Goal: Transaction & Acquisition: Purchase product/service

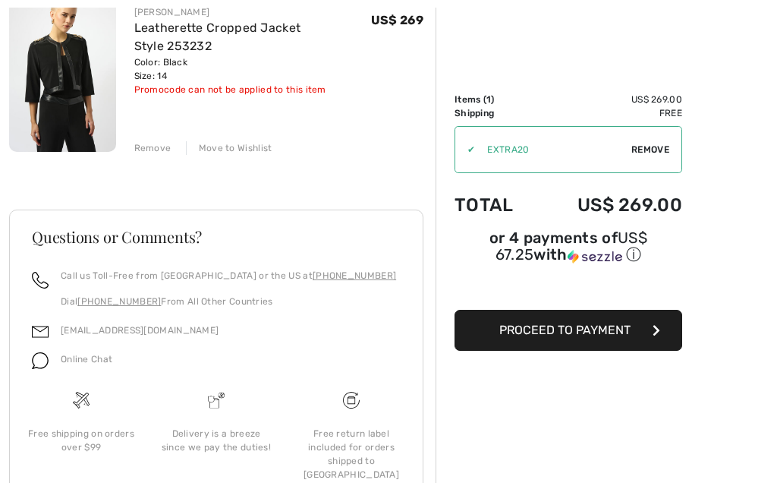
scroll to position [150, 0]
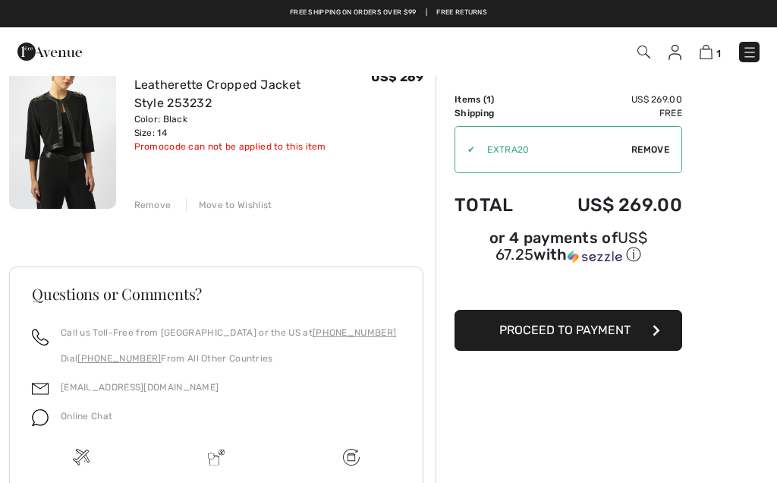
click at [589, 345] on button "Proceed to Payment" at bounding box center [569, 330] width 228 height 41
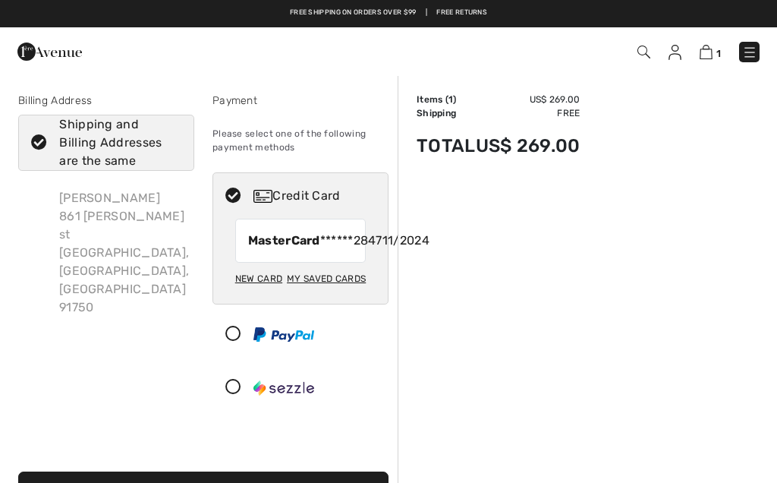
checkbox input "true"
click at [305, 250] on span "MasterCard ******2847" at bounding box center [315, 241] width 134 height 18
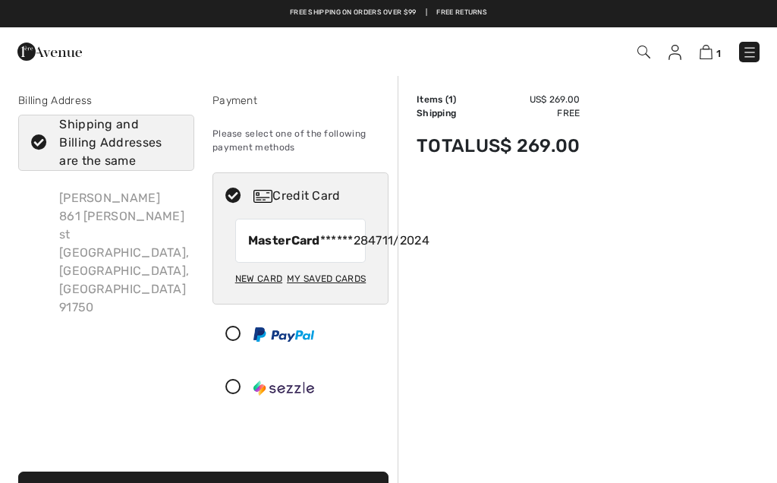
radio input "true"
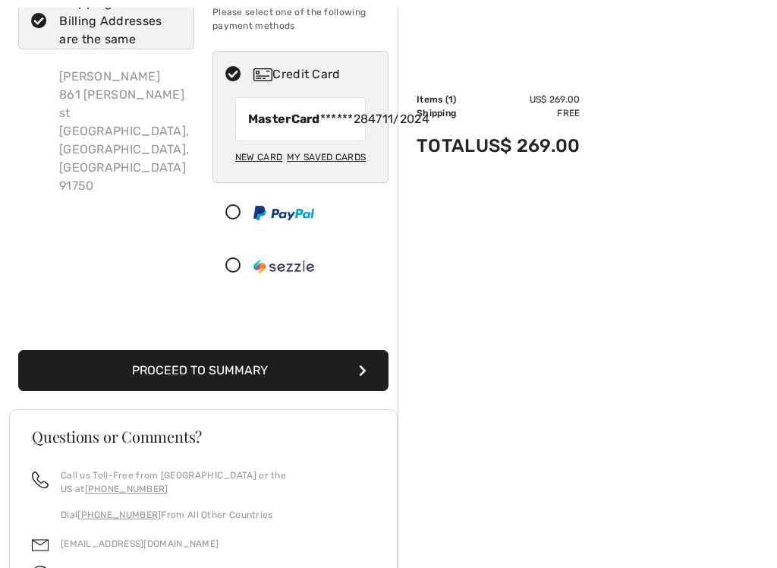
scroll to position [162, 0]
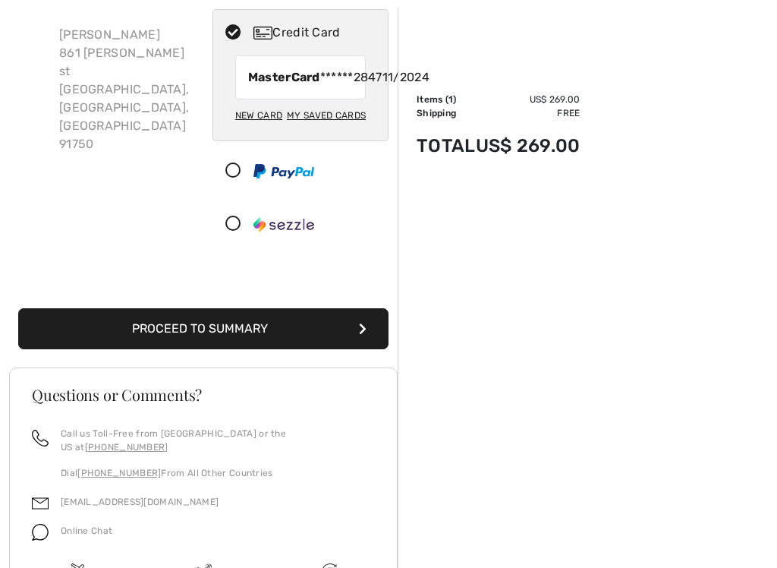
click at [254, 350] on button "Proceed to Summary" at bounding box center [203, 329] width 370 height 41
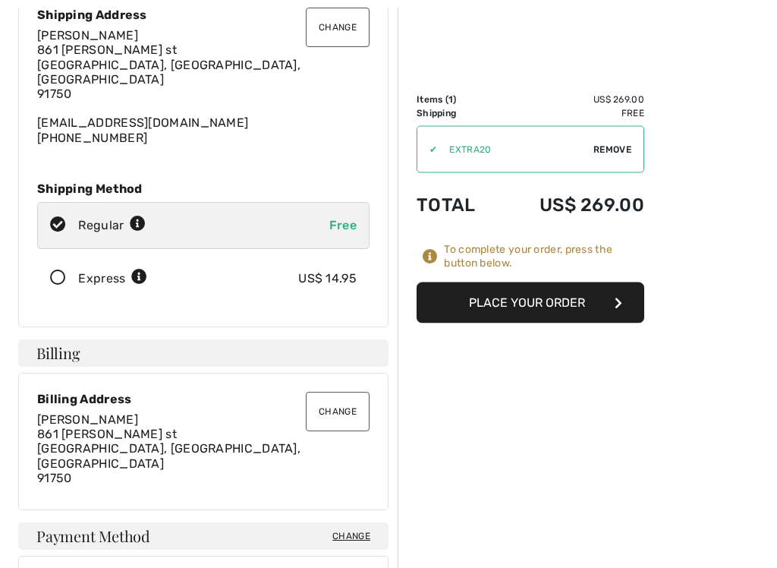
scroll to position [131, 0]
click at [549, 308] on button "Place Your Order" at bounding box center [531, 302] width 228 height 41
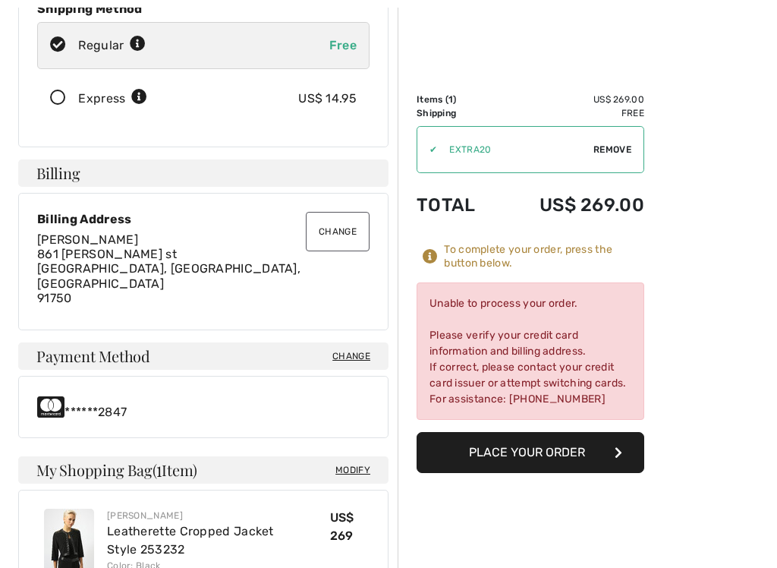
scroll to position [310, 0]
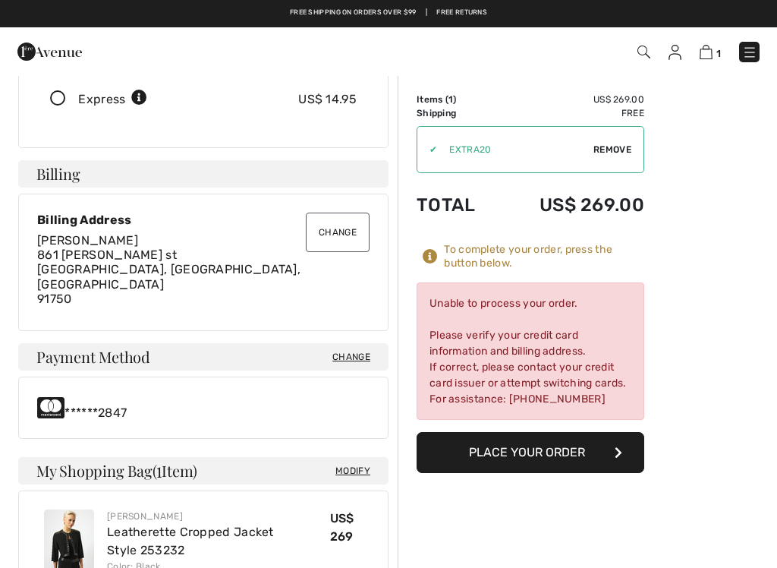
click at [370, 350] on span "Change" at bounding box center [351, 357] width 38 height 14
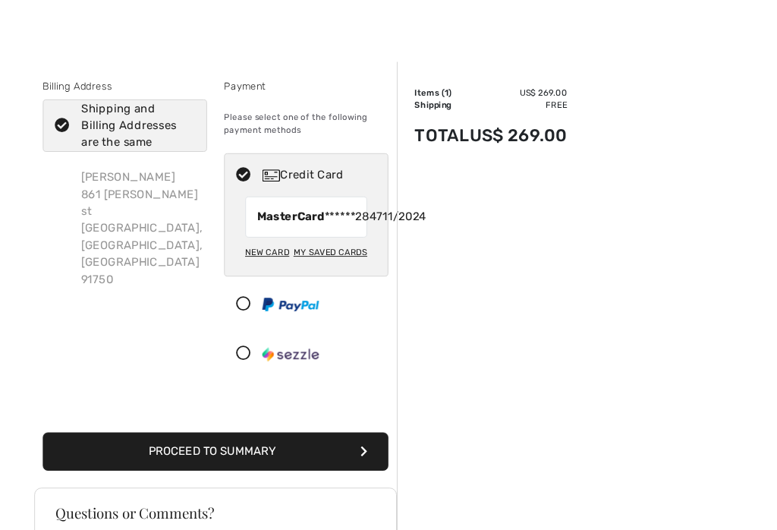
scroll to position [8, 0]
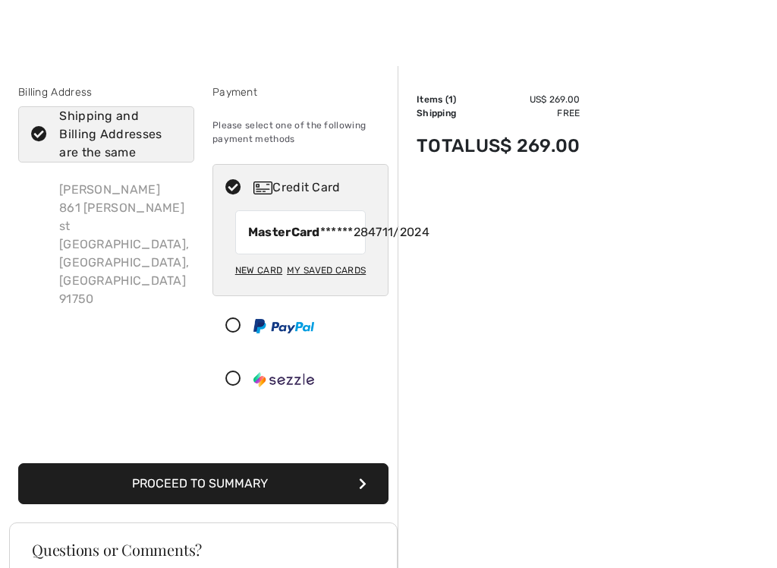
click at [266, 283] on div "New Card" at bounding box center [258, 270] width 47 height 26
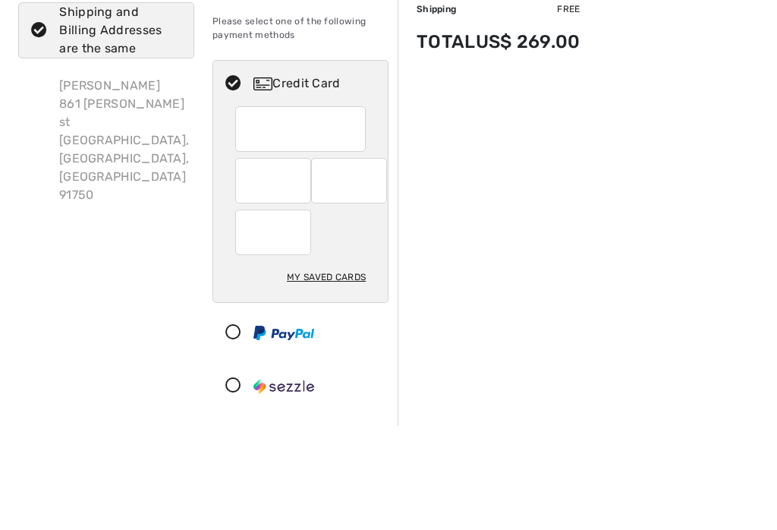
scroll to position [112, 0]
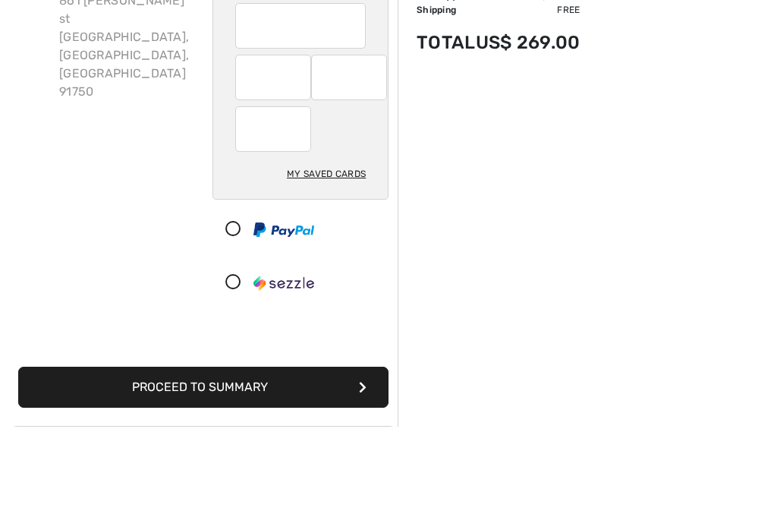
click at [349, 264] on div "My Saved Cards" at bounding box center [326, 277] width 79 height 26
radio input "true"
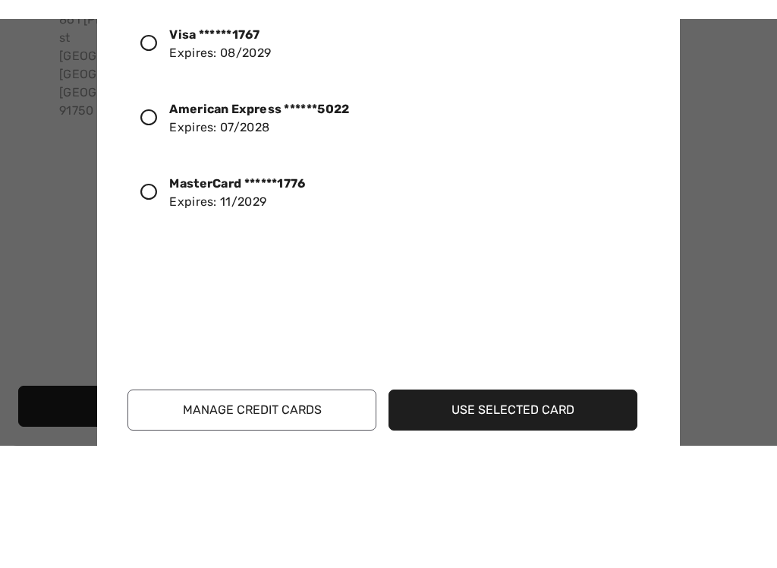
scroll to position [216, 0]
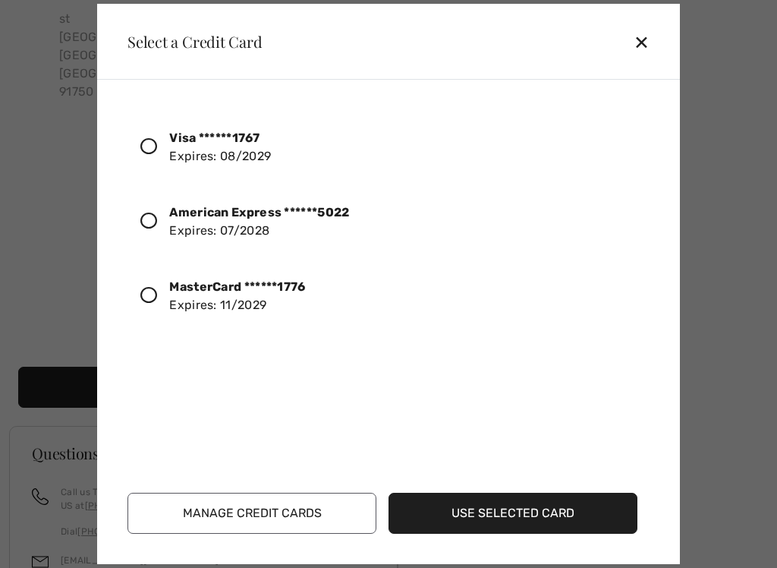
click at [159, 155] on div at bounding box center [154, 147] width 29 height 26
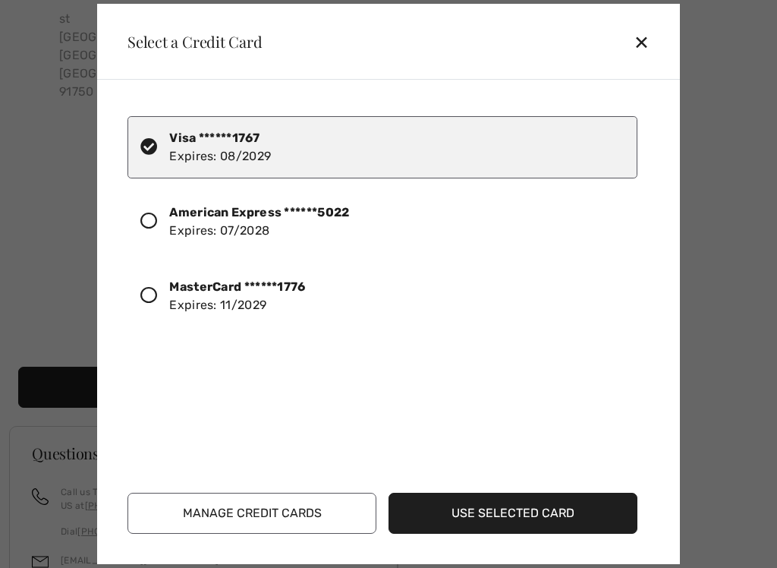
click at [547, 482] on button "Use Selected Card" at bounding box center [513, 513] width 249 height 41
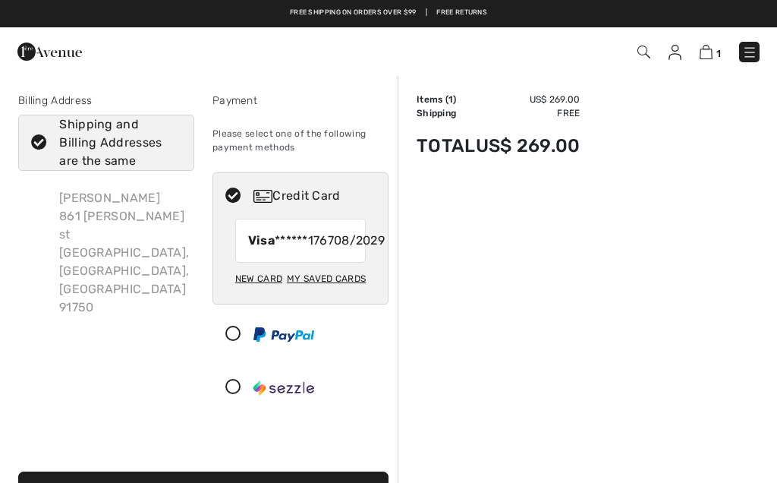
checkbox input "true"
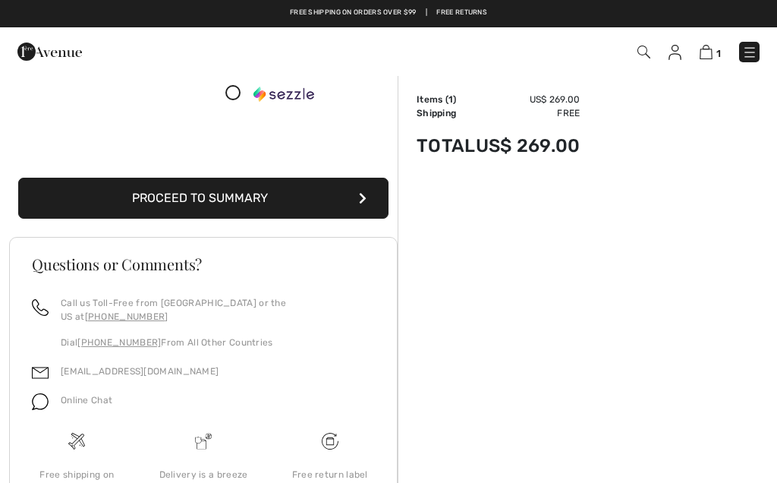
scroll to position [292, 0]
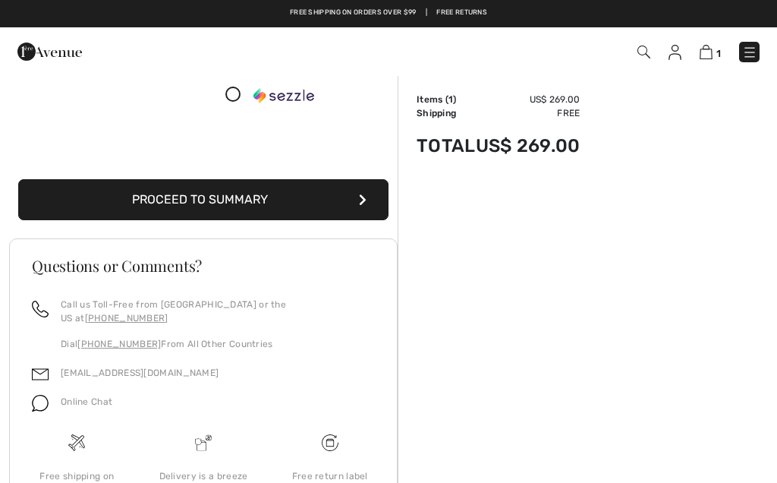
click at [241, 220] on button "Proceed to Summary" at bounding box center [203, 199] width 370 height 41
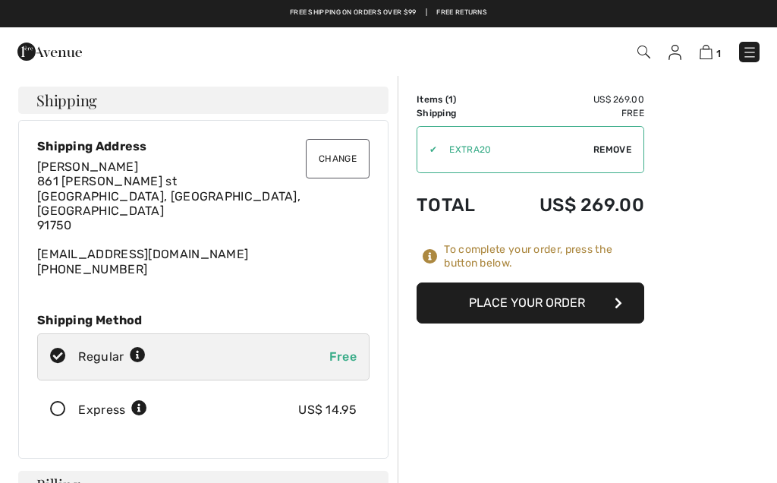
checkbox input "true"
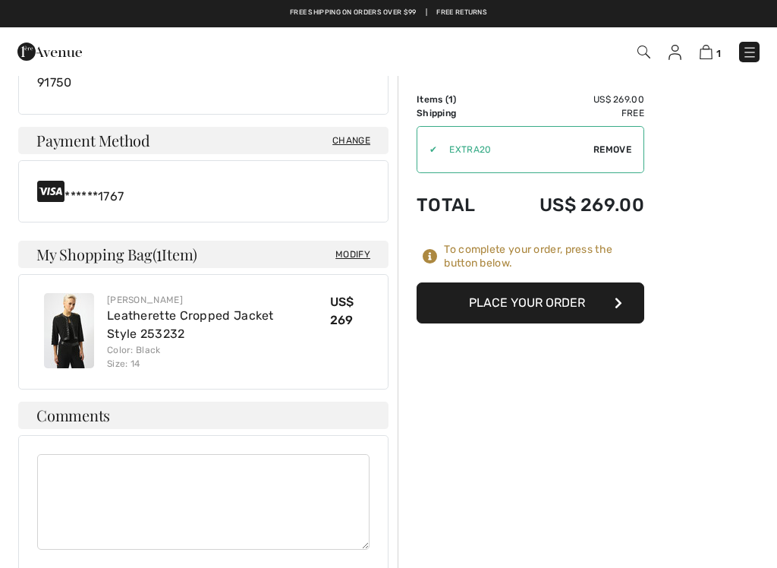
scroll to position [531, 0]
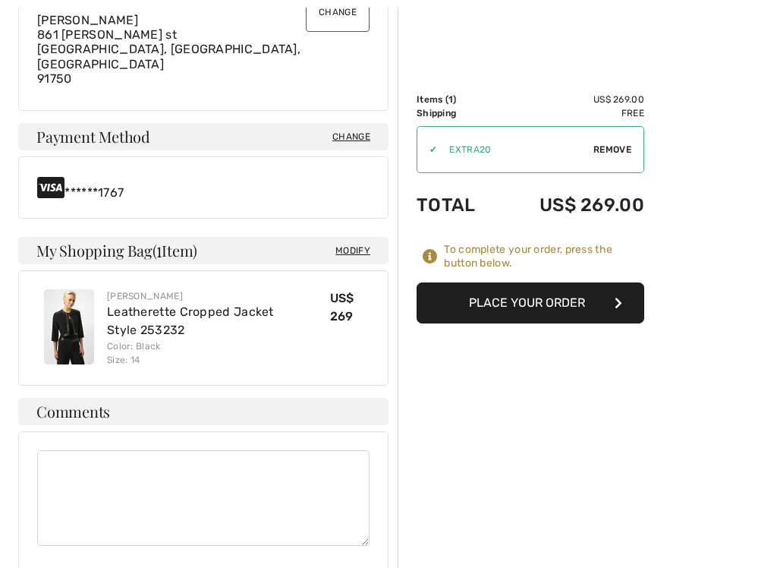
click at [551, 305] on button "Place Your Order" at bounding box center [531, 302] width 228 height 41
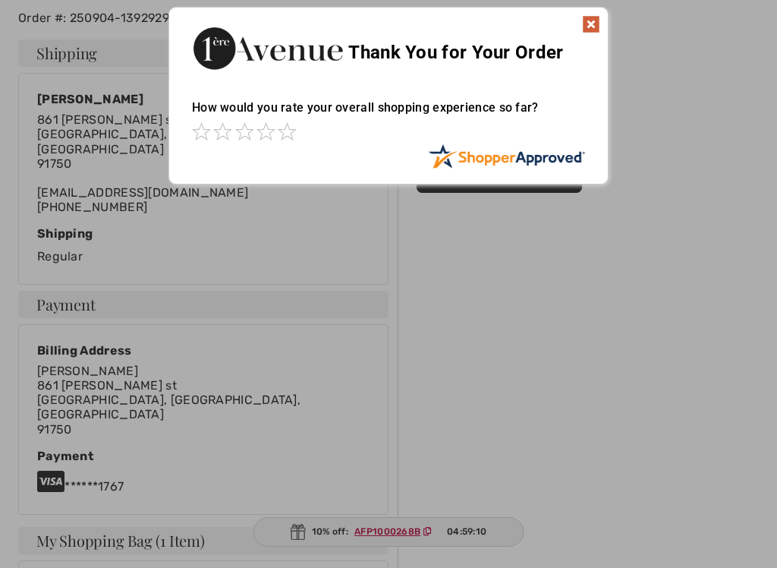
scroll to position [352, 0]
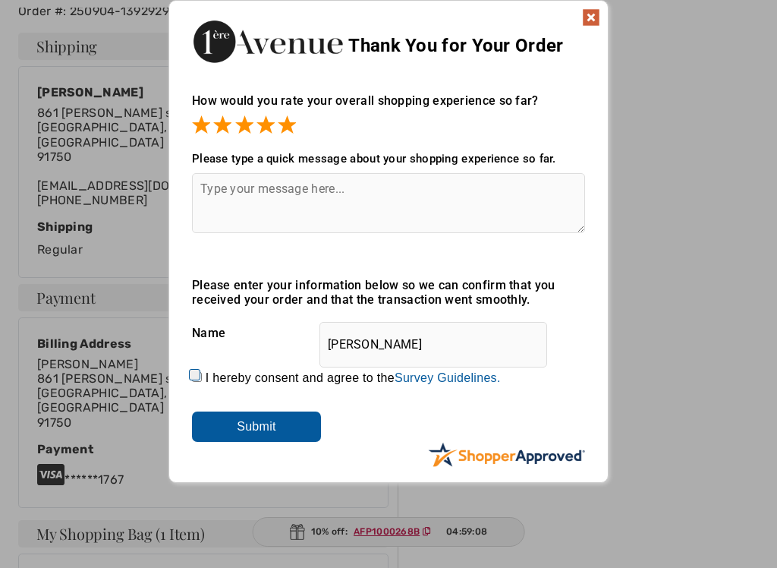
click at [289, 435] on input "Submit" at bounding box center [256, 426] width 129 height 30
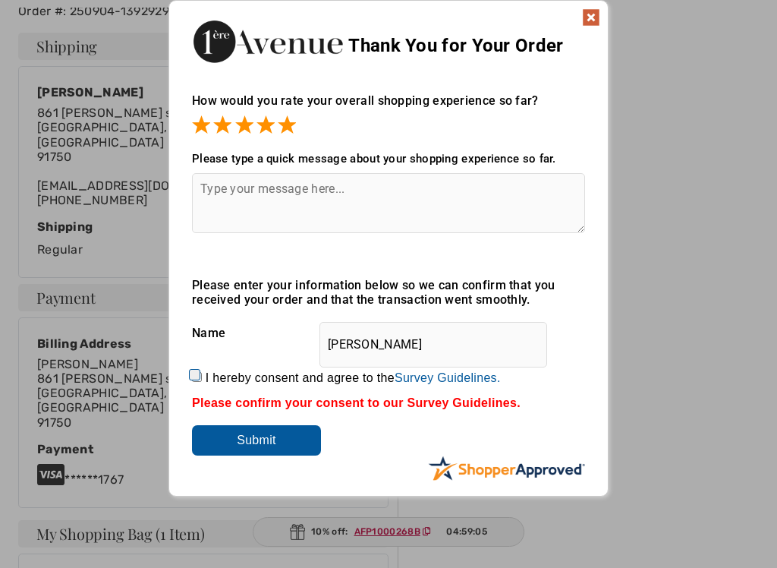
click at [431, 206] on textarea at bounding box center [388, 203] width 393 height 60
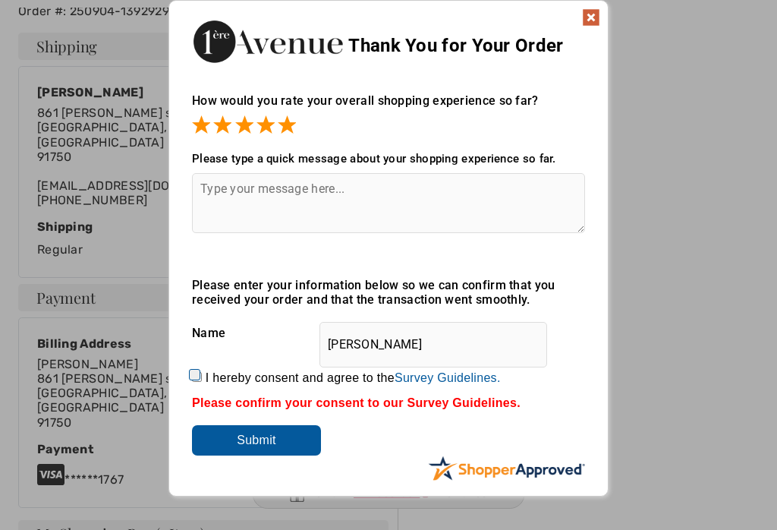
click at [600, 20] on img at bounding box center [591, 17] width 18 height 18
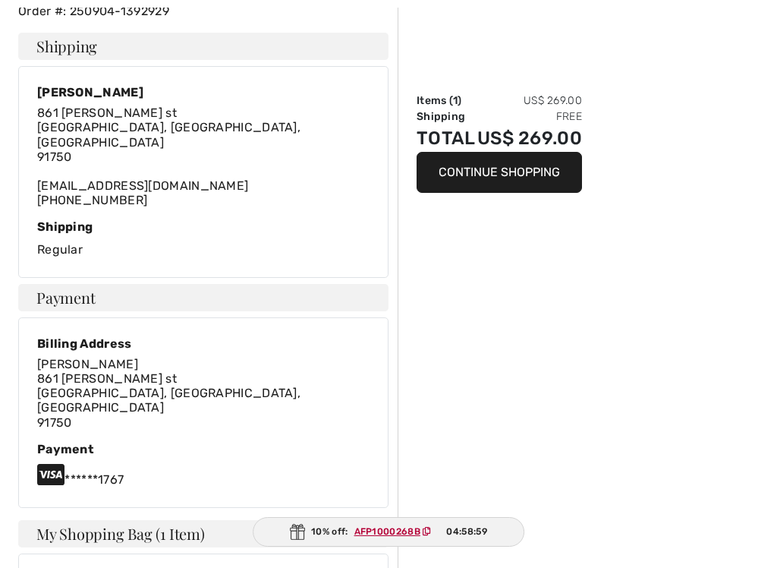
click at [601, 13] on div "Order Summary Items ( 1 ) US$ 269.00 Shipping Free Total US$ 269.00 Continue Sh…" at bounding box center [588, 391] width 380 height 1339
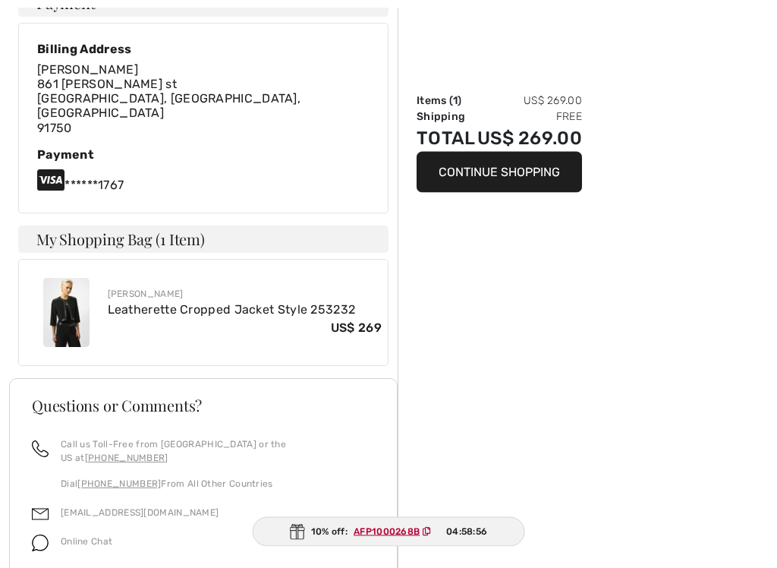
scroll to position [647, 0]
click at [81, 287] on img at bounding box center [66, 312] width 46 height 69
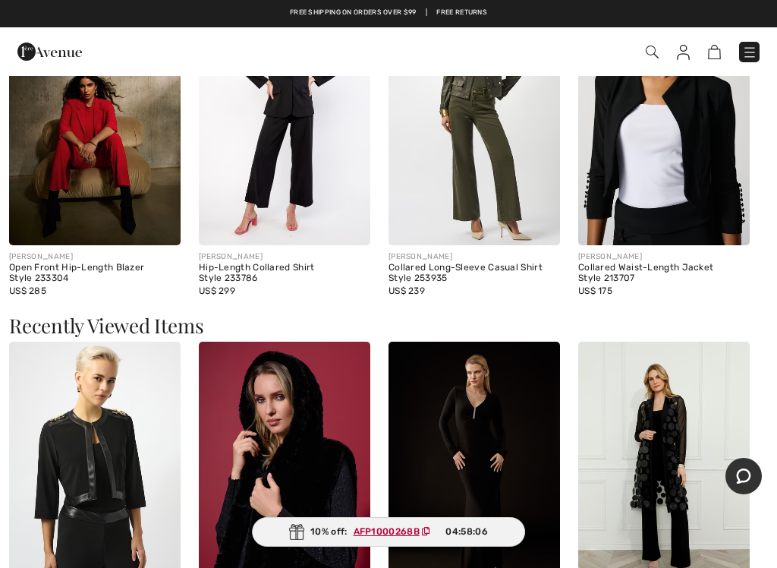
scroll to position [1823, 0]
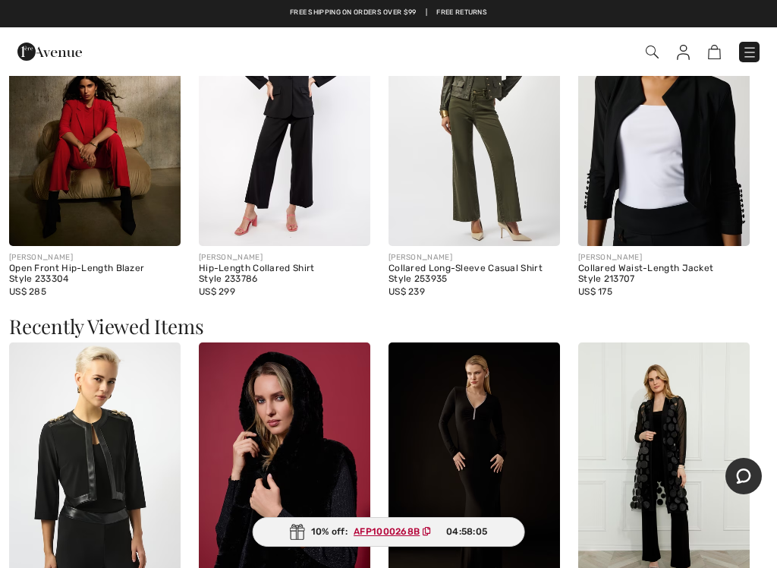
click at [670, 178] on img at bounding box center [664, 117] width 172 height 257
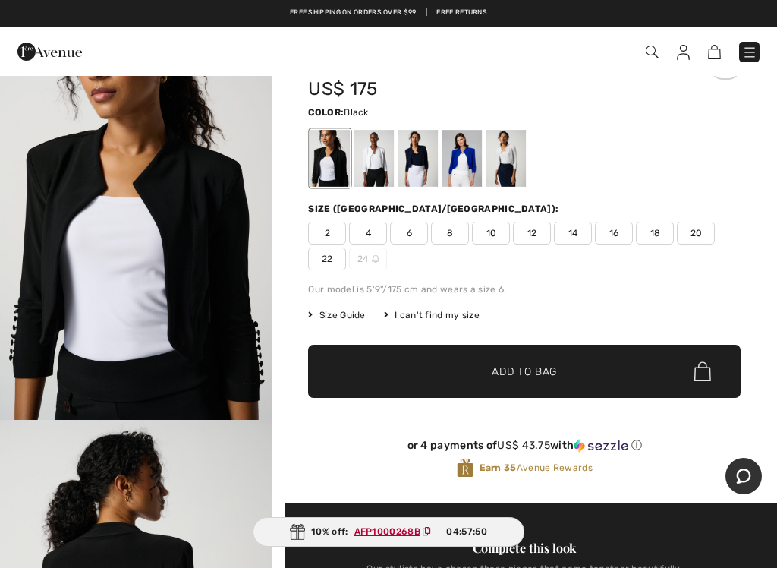
scroll to position [62, 0]
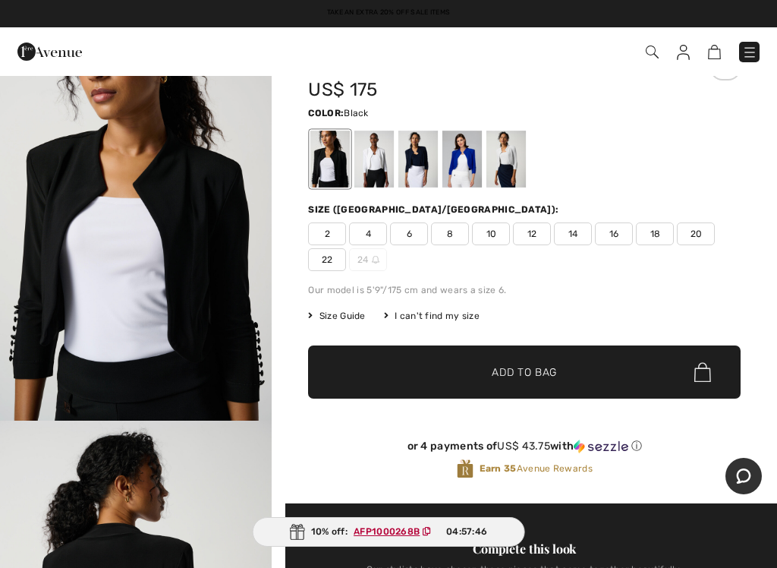
click at [383, 155] on div at bounding box center [374, 159] width 39 height 57
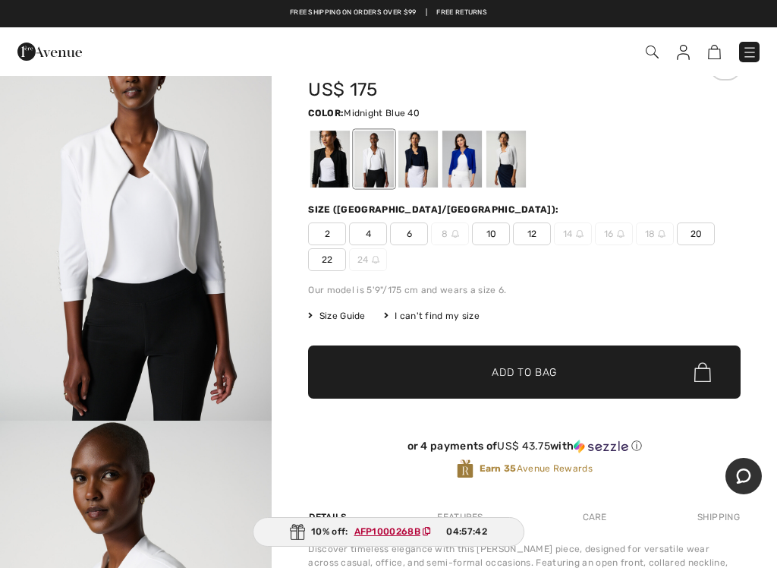
click at [407, 162] on div at bounding box center [418, 159] width 39 height 57
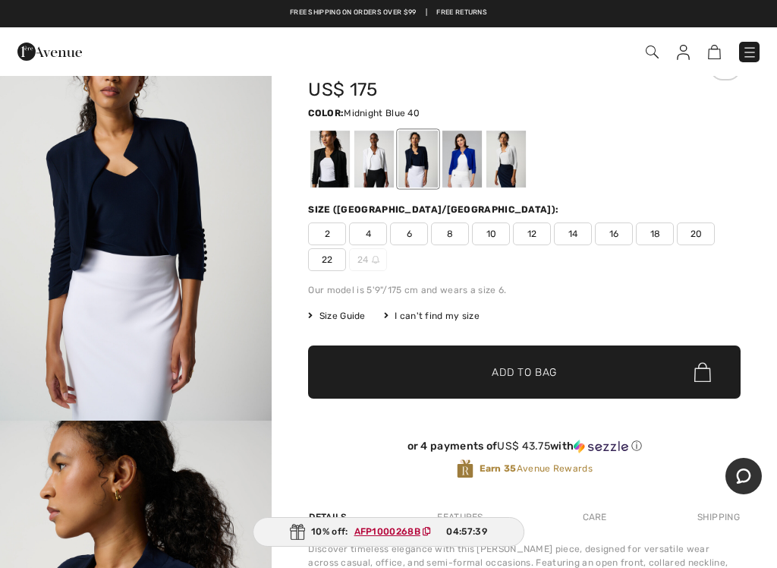
click at [495, 161] on div at bounding box center [506, 159] width 39 height 57
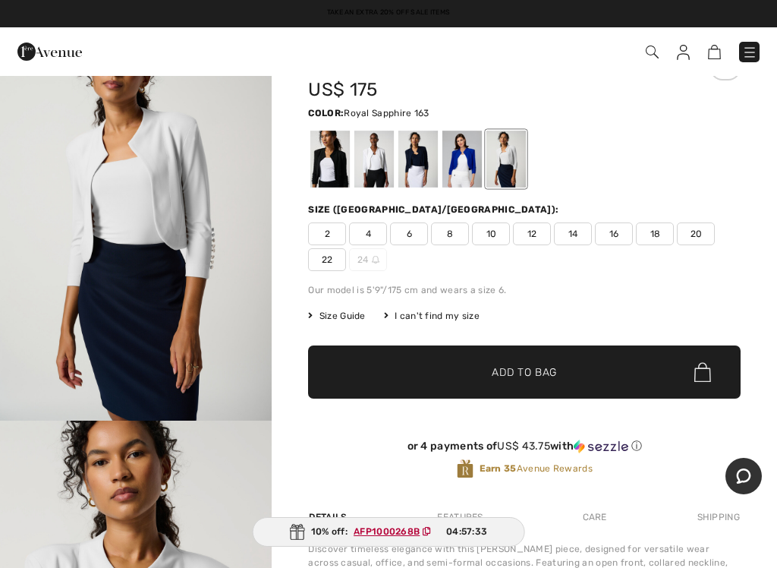
click at [450, 159] on div at bounding box center [462, 159] width 39 height 57
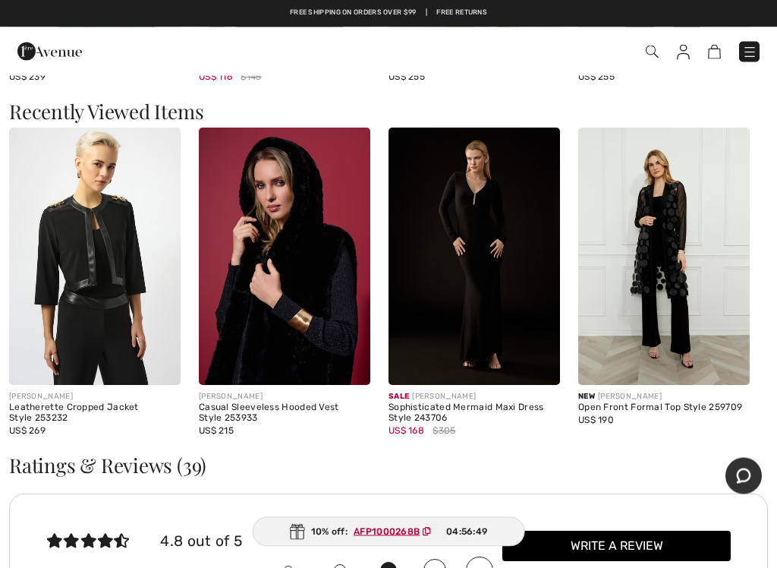
scroll to position [2031, 0]
click at [85, 254] on img at bounding box center [95, 256] width 172 height 257
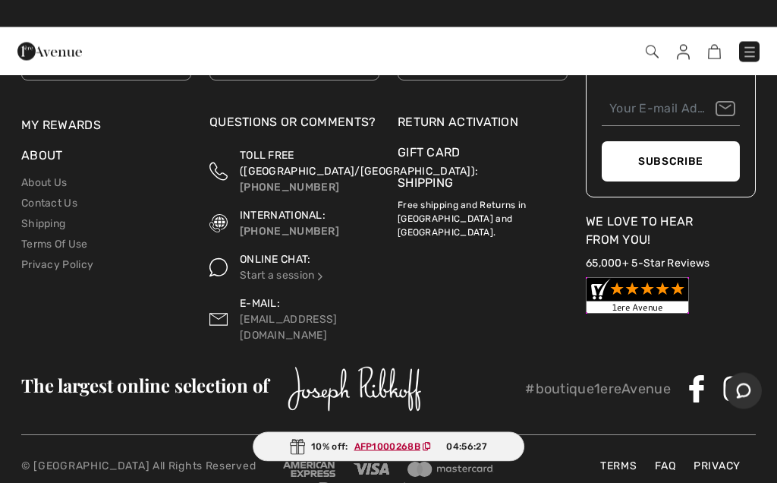
scroll to position [2976, 0]
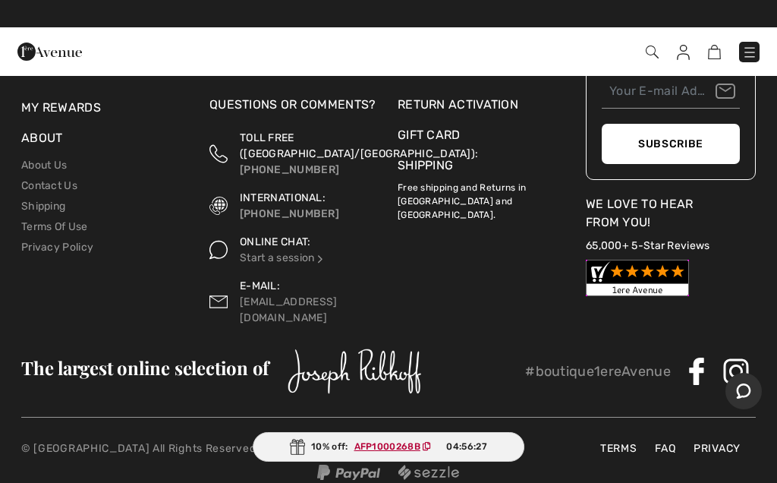
click at [200, 191] on div "Free Returns Buy Now! Think About It Later! Store Policy Lowest Price Guarantee…" at bounding box center [294, 120] width 188 height 409
click at [379, 443] on ins "AFP1000268B" at bounding box center [387, 446] width 66 height 11
